Goal: Navigation & Orientation: Find specific page/section

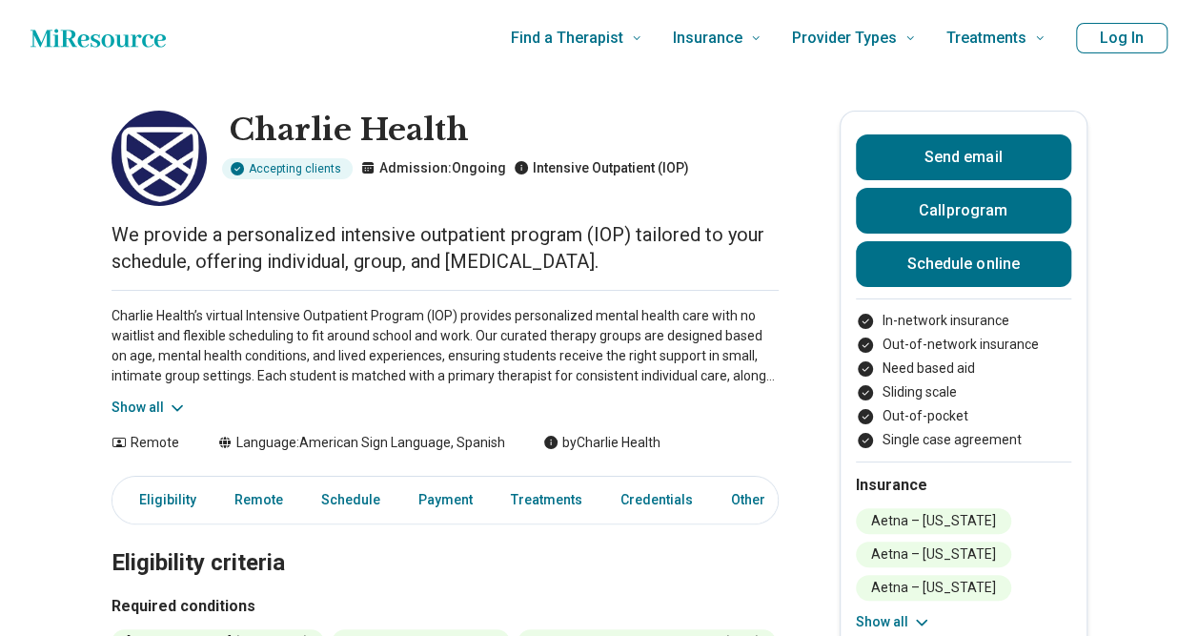
click at [1122, 40] on button "Log In" at bounding box center [1122, 38] width 92 height 31
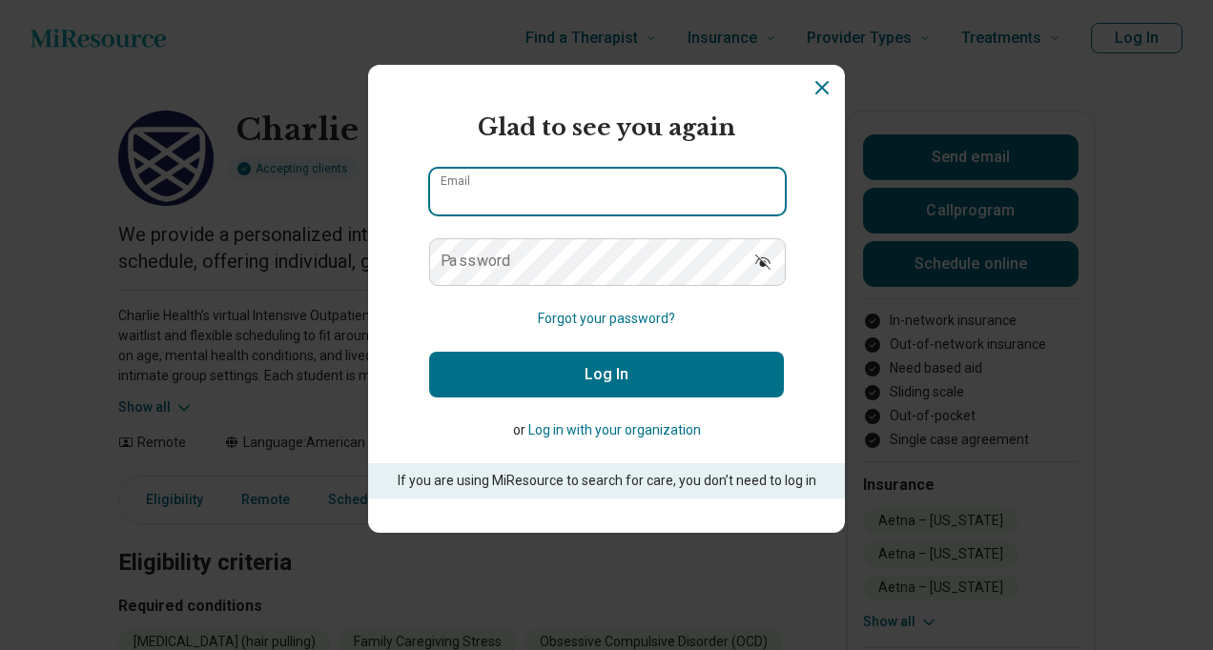
click at [609, 193] on input "Email" at bounding box center [607, 192] width 355 height 46
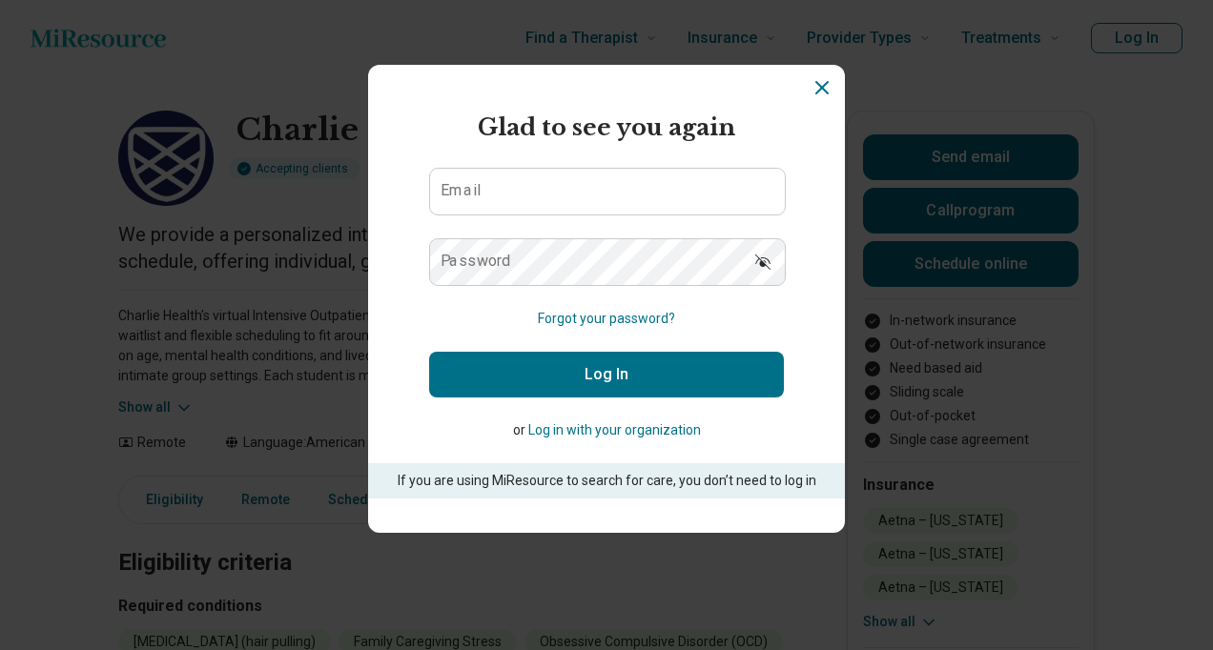
click at [813, 92] on icon "Dismiss" at bounding box center [821, 87] width 23 height 23
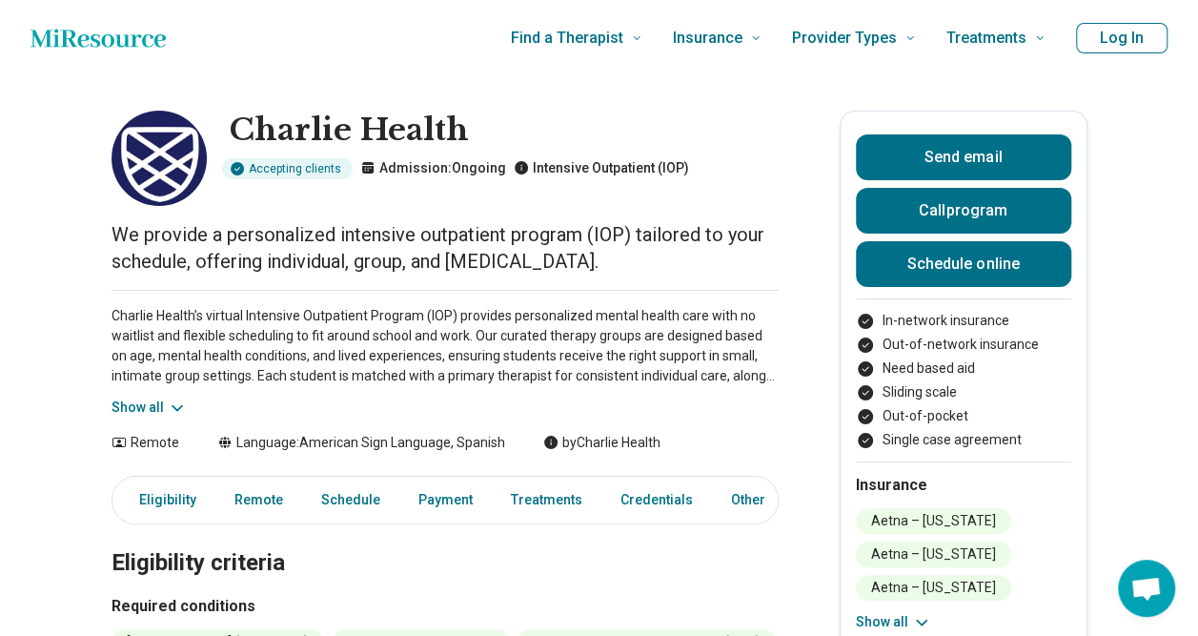
click at [1122, 31] on button "Log In" at bounding box center [1122, 38] width 92 height 31
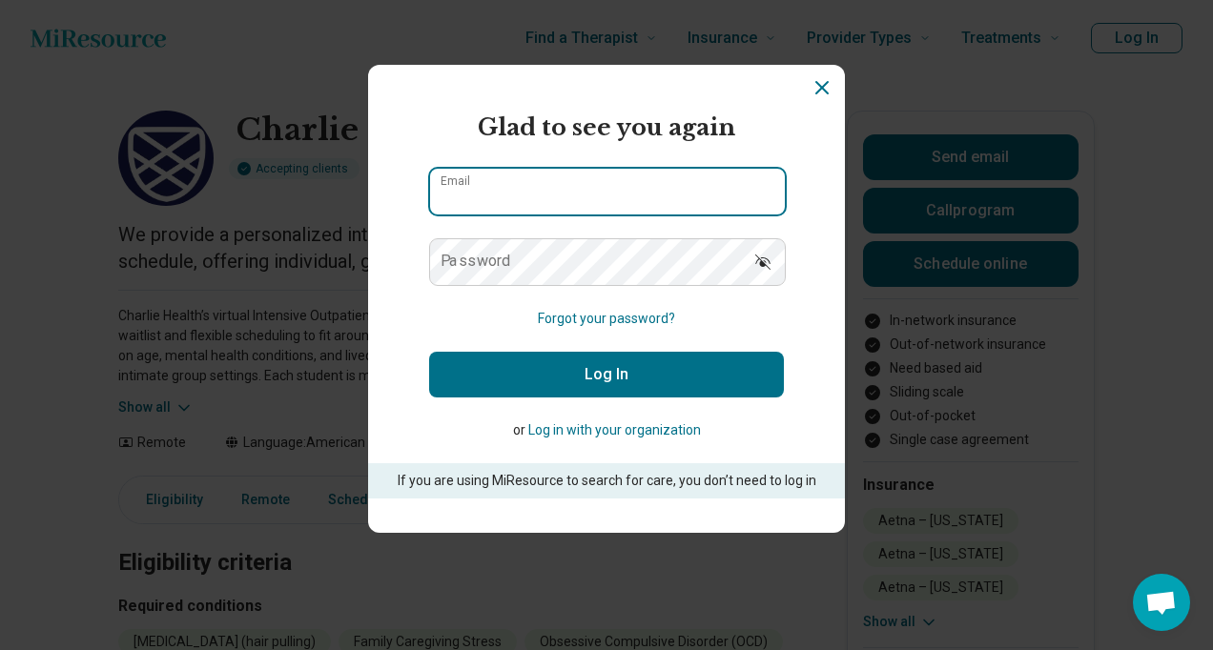
click at [591, 191] on input "Email" at bounding box center [607, 192] width 355 height 46
click at [583, 193] on input "Email" at bounding box center [607, 192] width 355 height 46
type input "***"
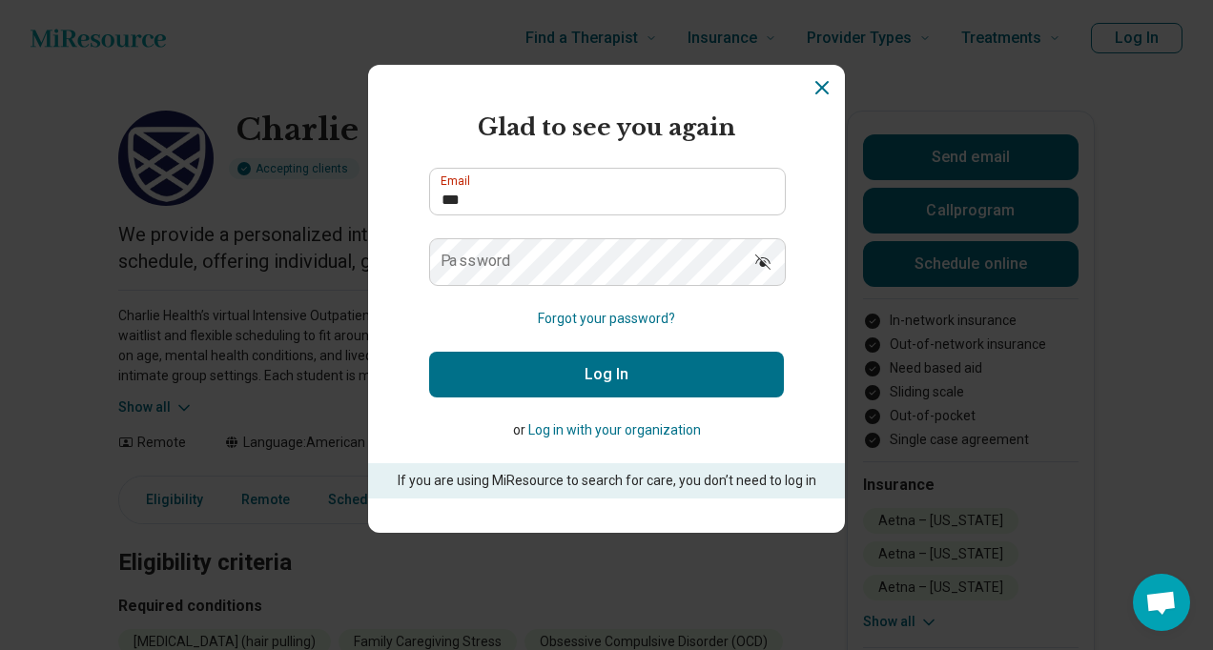
click at [614, 427] on button "Log in with your organization" at bounding box center [614, 430] width 173 height 20
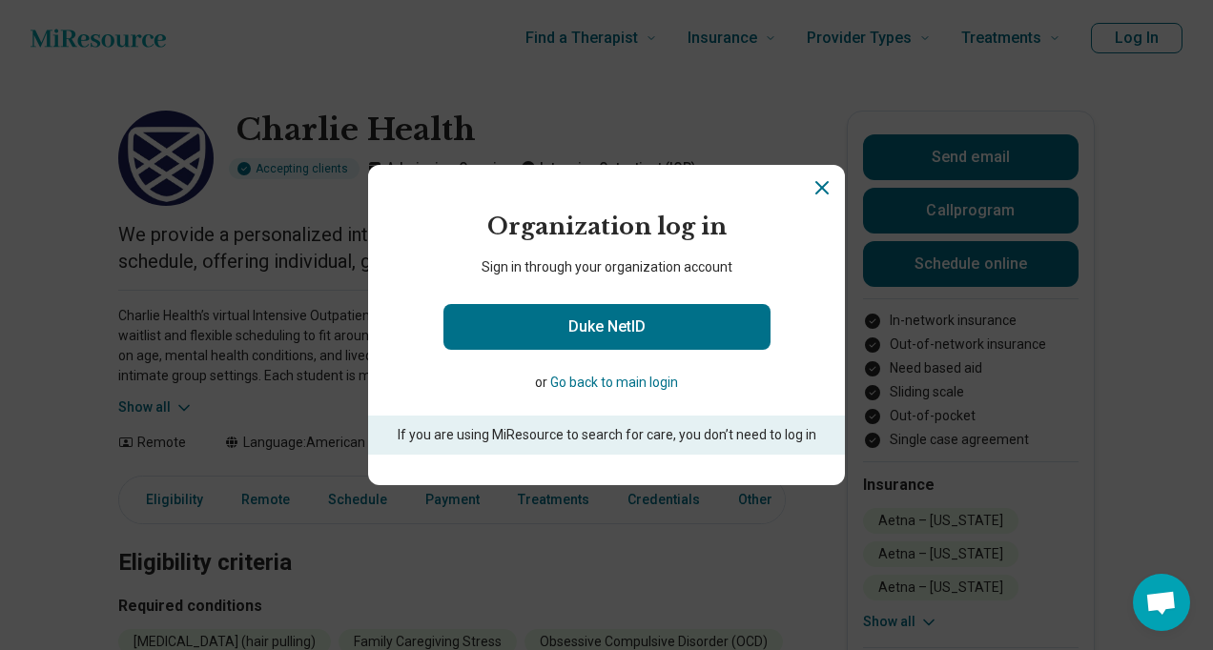
click at [814, 176] on icon "Close" at bounding box center [821, 187] width 23 height 23
